Goal: Check status

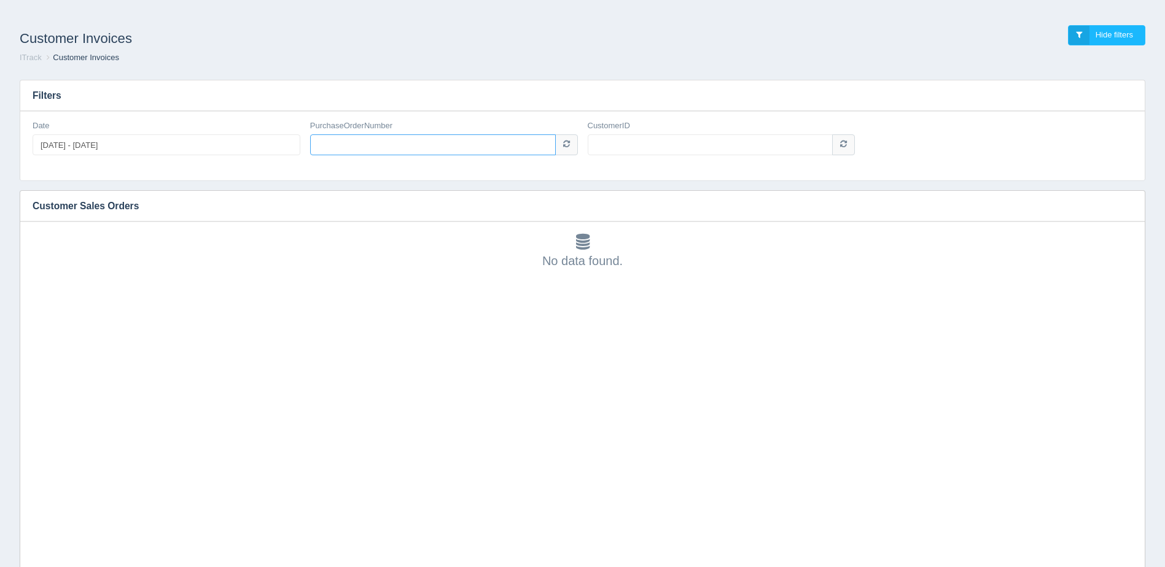
click at [456, 142] on input "PurchaseOrderNumber" at bounding box center [433, 144] width 246 height 21
paste input "10872297"
type input "10872297"
click at [637, 146] on input "CustomerID" at bounding box center [711, 144] width 246 height 21
type input "1006912"
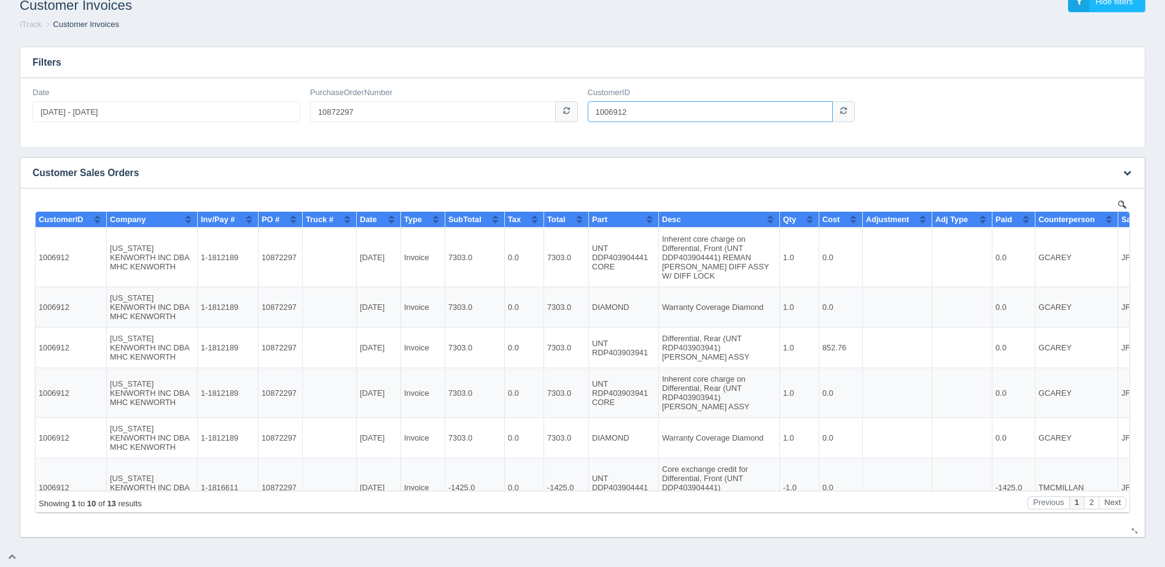
scroll to position [187, 0]
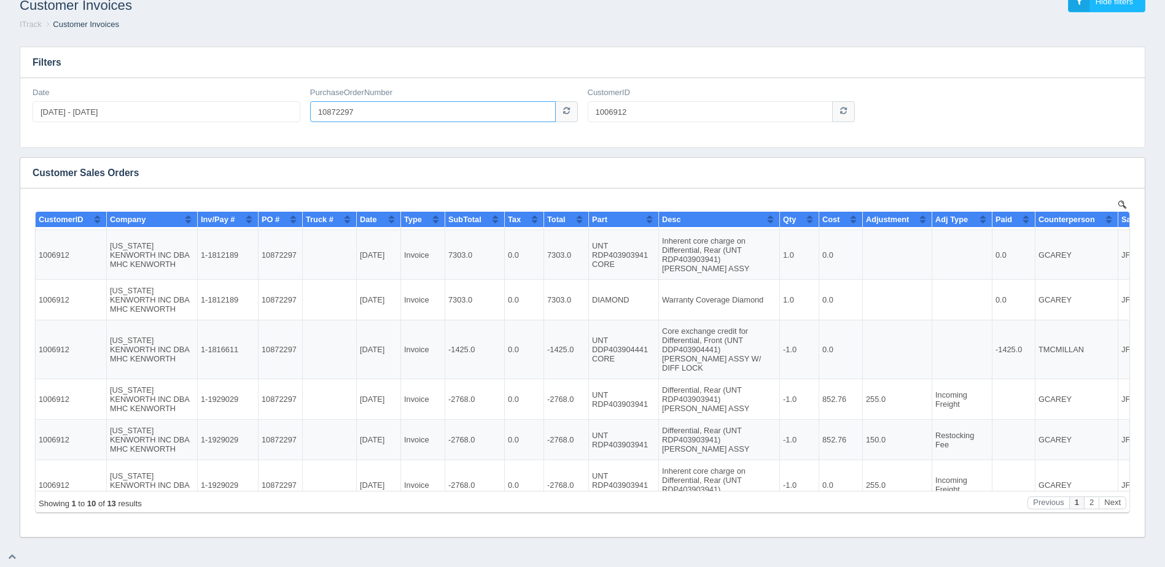
drag, startPoint x: 359, startPoint y: 107, endPoint x: 128, endPoint y: 123, distance: 232.0
click at [199, 119] on div "Date [DATE] - [DATE] PurchaseOrderNumber 10872297 CustomerID 1006912" at bounding box center [582, 109] width 1109 height 45
paste input "1240158"
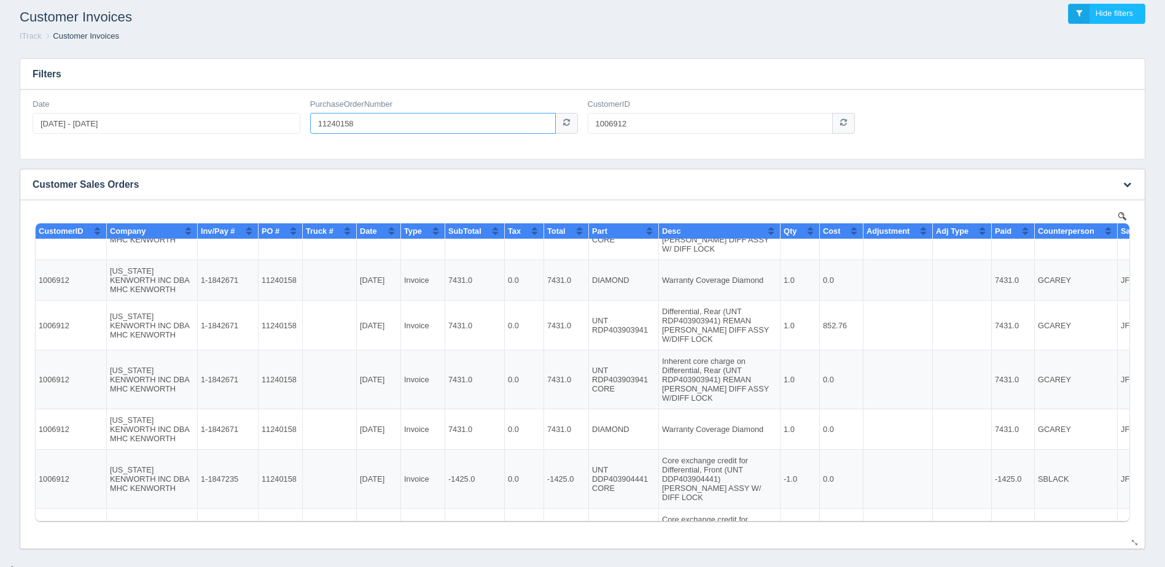
scroll to position [33, 0]
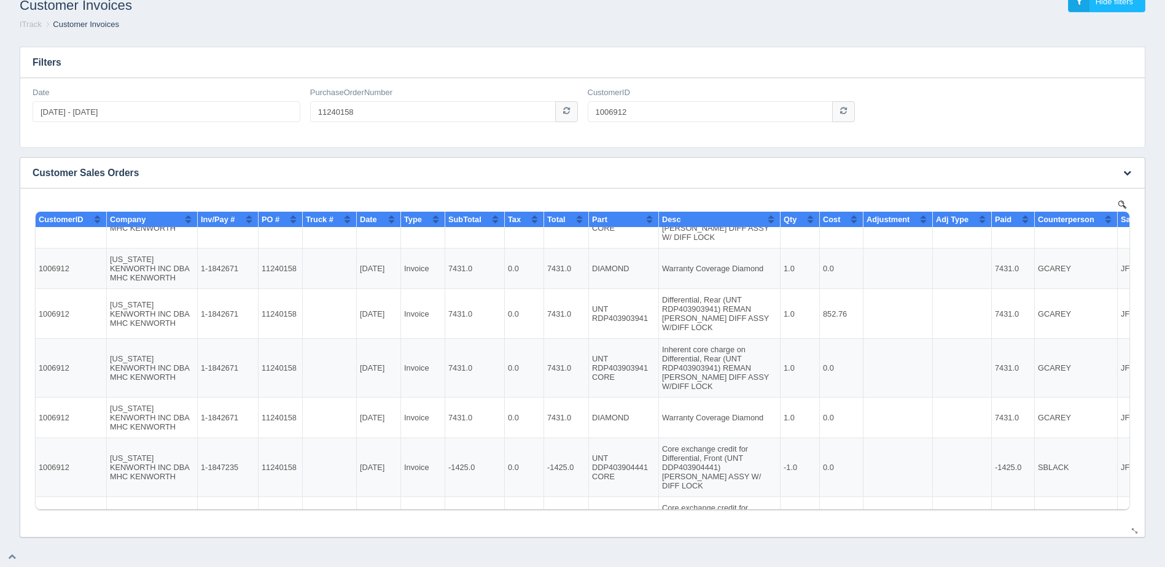
click at [225, 253] on td "1-1842671" at bounding box center [228, 269] width 61 height 41
copy td "1842671"
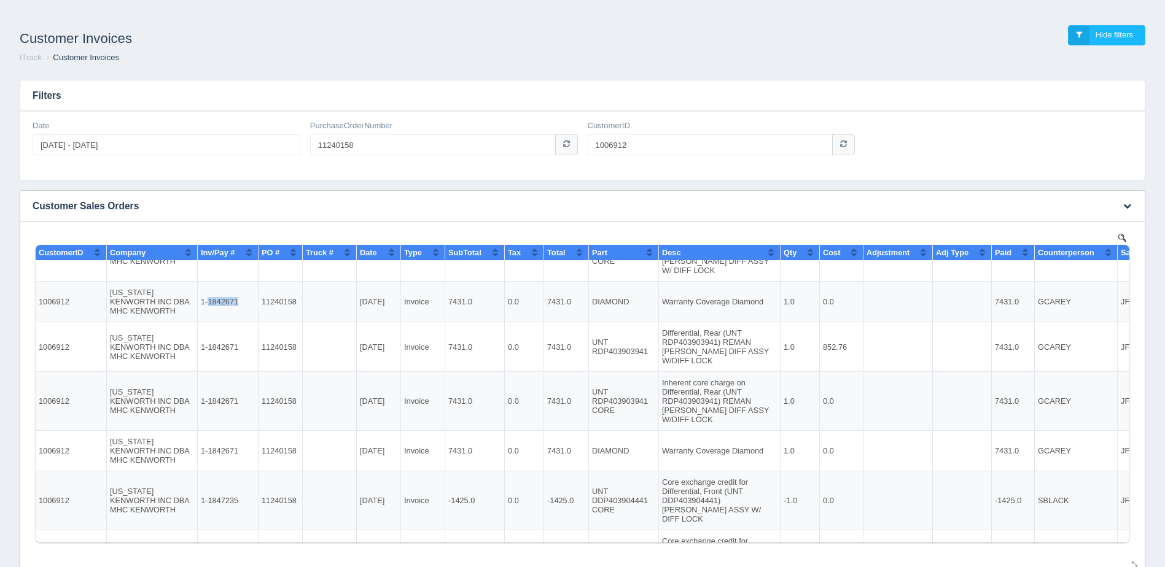
scroll to position [0, 0]
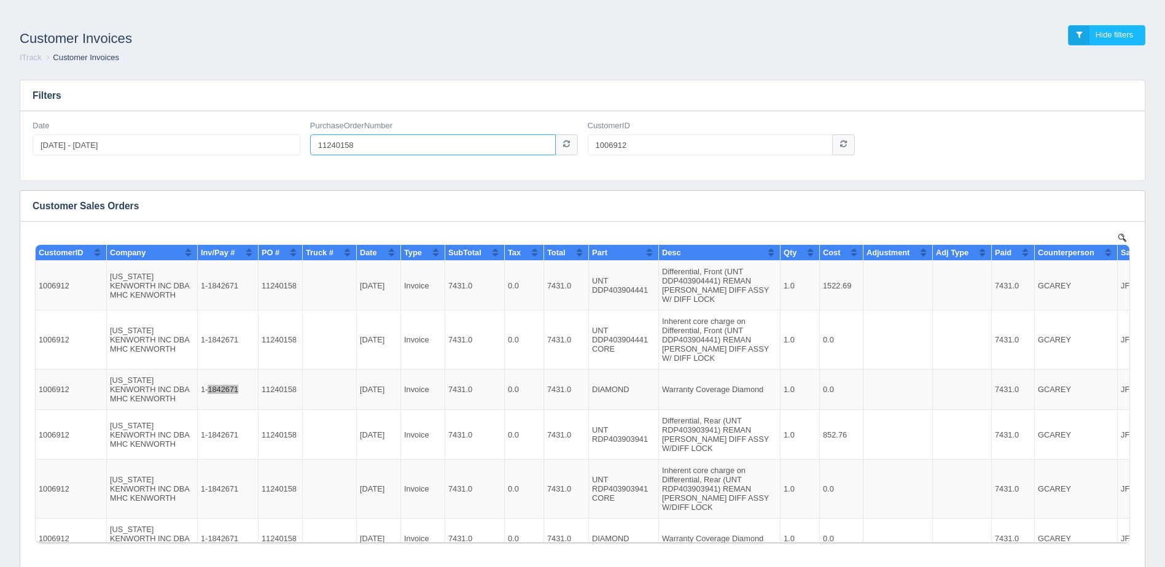
drag, startPoint x: 370, startPoint y: 148, endPoint x: 246, endPoint y: 171, distance: 125.6
click at [254, 168] on div "Date [DATE] - [DATE] PurchaseOrderNumber 11240158 CustomerID 1006912" at bounding box center [582, 145] width 1124 height 69
paste input "0872297"
type input "10872297"
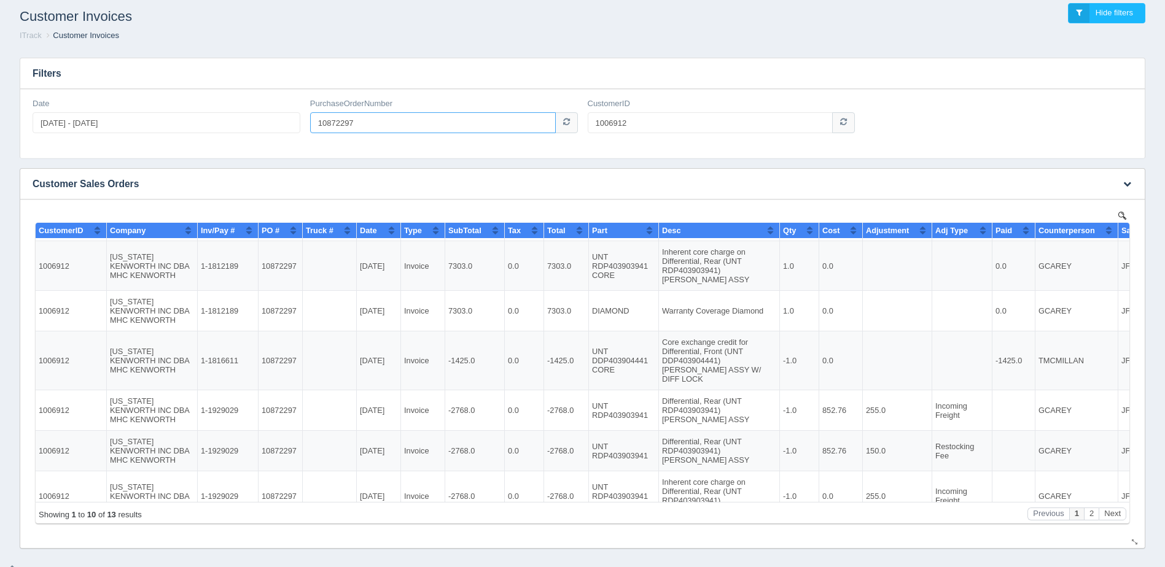
scroll to position [33, 0]
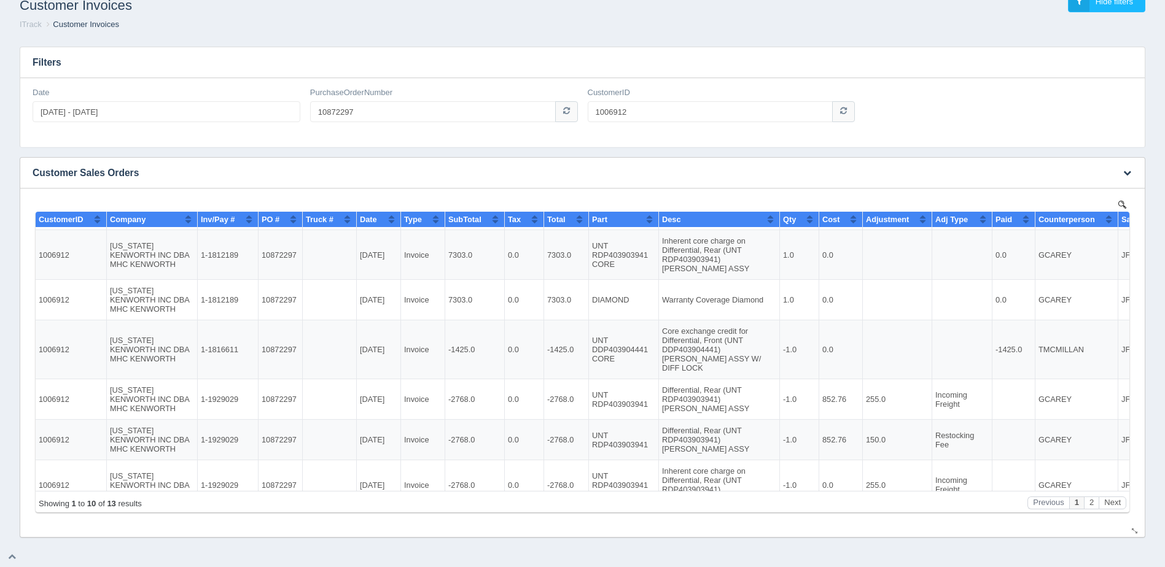
click at [233, 323] on td "1-1816611" at bounding box center [228, 349] width 61 height 59
copy td "1816611"
